Goal: Entertainment & Leisure: Consume media (video, audio)

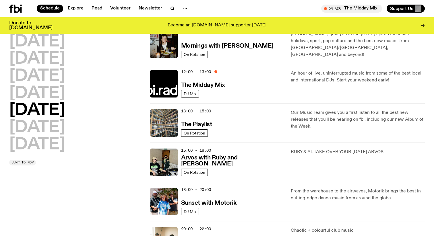
scroll to position [132, 0]
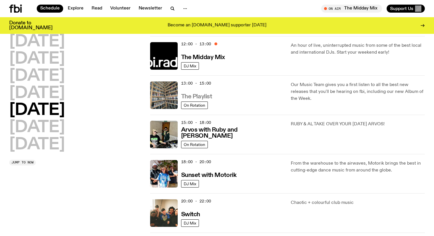
click at [206, 96] on h3 "The Playlist" at bounding box center [196, 97] width 31 height 6
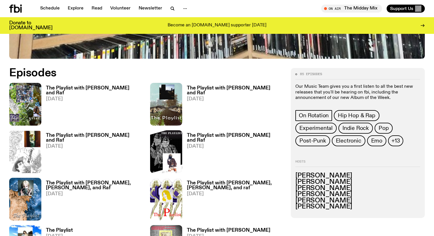
scroll to position [286, 0]
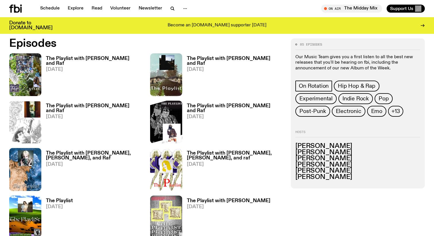
click at [66, 58] on h3 "The Playlist with [PERSON_NAME] and Raf" at bounding box center [94, 61] width 97 height 10
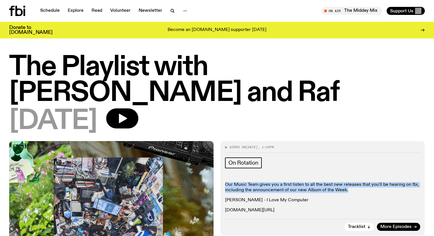
drag, startPoint x: 348, startPoint y: 164, endPoint x: 226, endPoint y: 158, distance: 121.9
click at [226, 182] on p "Our Music Team gives you a first listen to all the best new releases that you'l…" at bounding box center [322, 187] width 195 height 11
copy p "Our Music Team gives you a first listen to all the best new releases that you'l…"
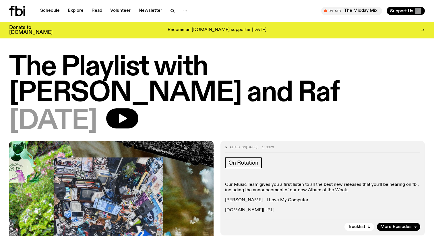
click at [309, 198] on p "[PERSON_NAME] - I Love My Computer" at bounding box center [322, 200] width 195 height 5
click at [47, 14] on link "Schedule" at bounding box center [50, 11] width 26 height 8
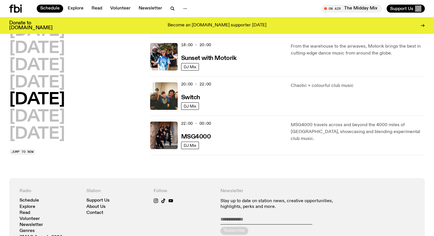
scroll to position [278, 0]
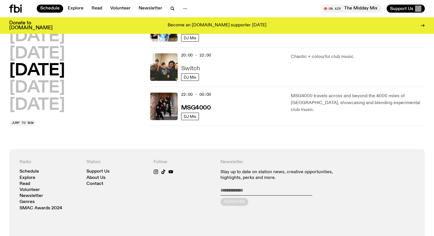
click at [194, 67] on h3 "Switch" at bounding box center [190, 69] width 19 height 6
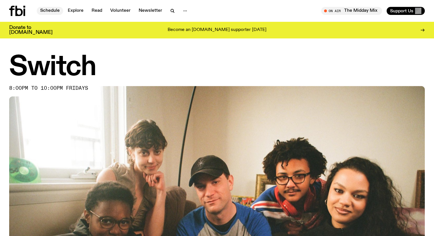
click at [53, 12] on link "Schedule" at bounding box center [50, 11] width 26 height 8
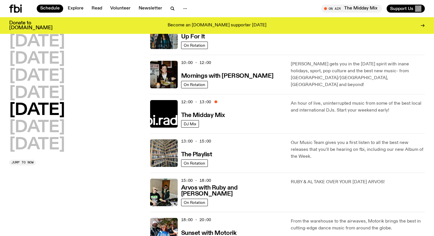
scroll to position [74, 0]
click at [194, 154] on h3 "The Playlist" at bounding box center [196, 155] width 31 height 6
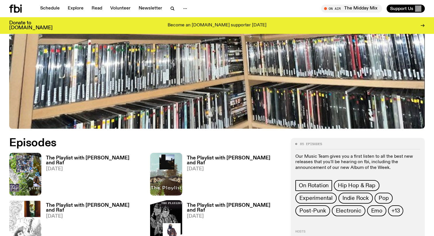
scroll to position [192, 0]
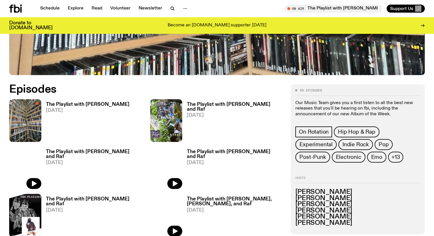
scroll to position [241, 0]
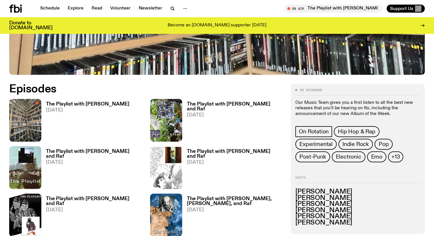
click at [80, 105] on h3 "The Playlist with [PERSON_NAME]" at bounding box center [88, 104] width 84 height 5
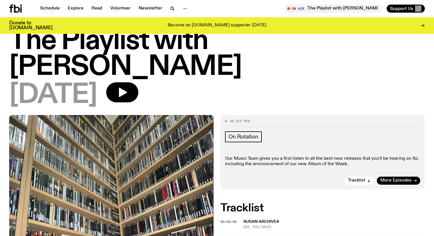
scroll to position [21, 0]
